Goal: Task Accomplishment & Management: Use online tool/utility

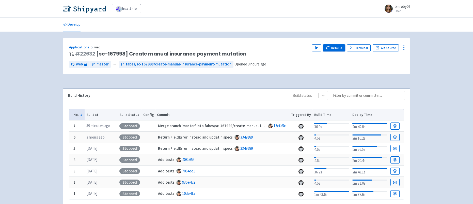
click at [340, 50] on button "Rebuild" at bounding box center [334, 47] width 22 height 7
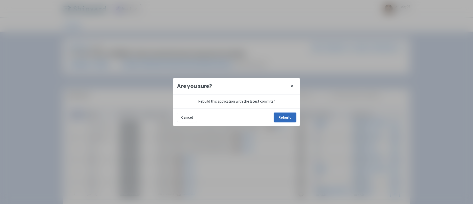
click at [285, 114] on button "Rebuild" at bounding box center [285, 117] width 22 height 9
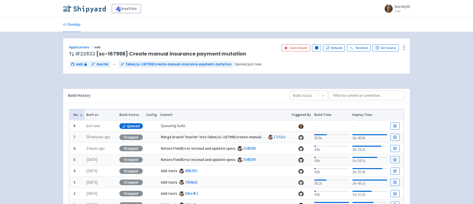
click at [56, 84] on div "healthie bmroby01 User Profile Sign out Develop" at bounding box center [236, 114] width 473 height 229
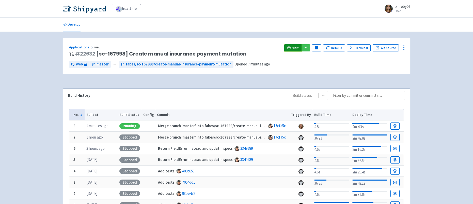
click at [296, 48] on span "Visit" at bounding box center [296, 48] width 7 height 4
